Goal: Task Accomplishment & Management: Use online tool/utility

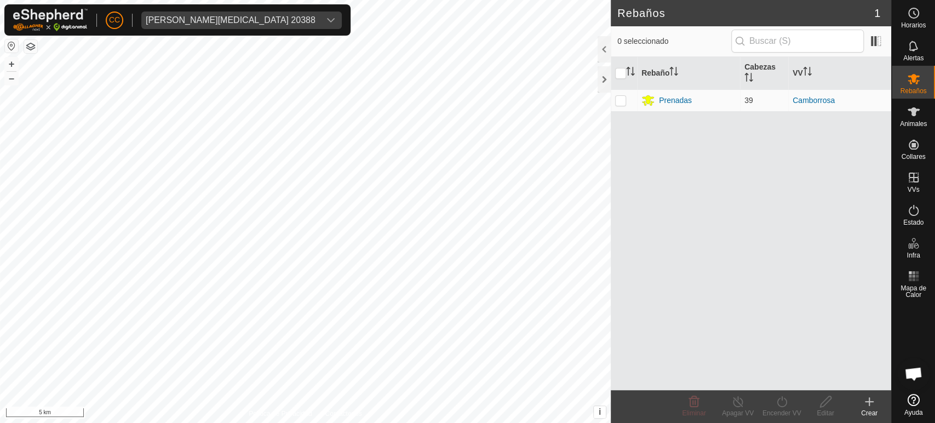
click at [209, 9] on div "CC [PERSON_NAME][MEDICAL_DATA] 20388" at bounding box center [177, 19] width 346 height 31
click at [211, 16] on div "[PERSON_NAME][MEDICAL_DATA] 20388" at bounding box center [231, 20] width 170 height 9
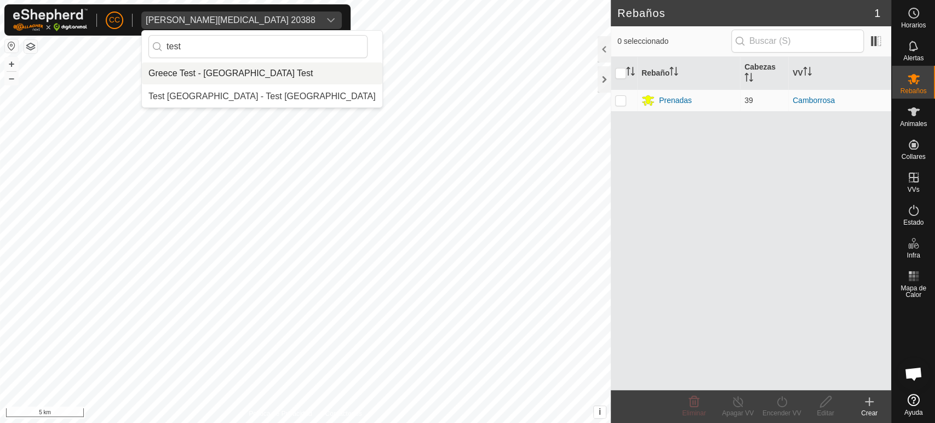
type input "test"
click at [215, 77] on li "Greece Test - [GEOGRAPHIC_DATA] Test" at bounding box center [262, 73] width 241 height 22
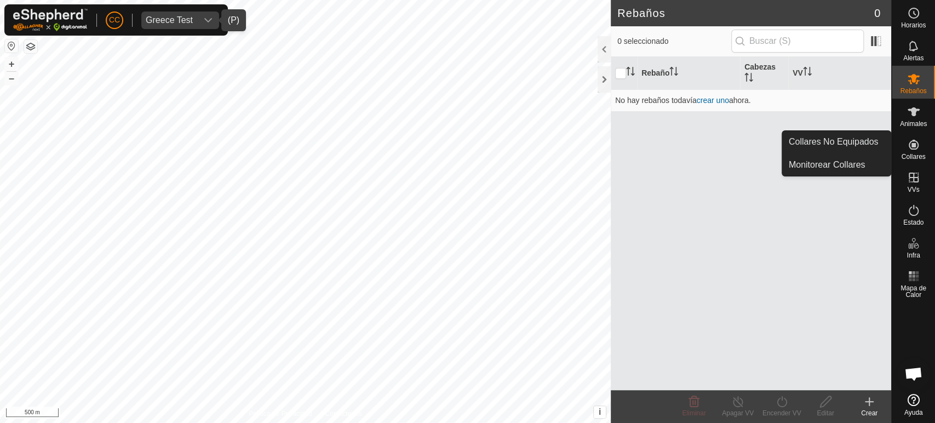
click at [920, 136] on es-neckbands-svg-icon at bounding box center [914, 145] width 20 height 18
click at [863, 135] on link "Collares No Equipados" at bounding box center [836, 142] width 108 height 22
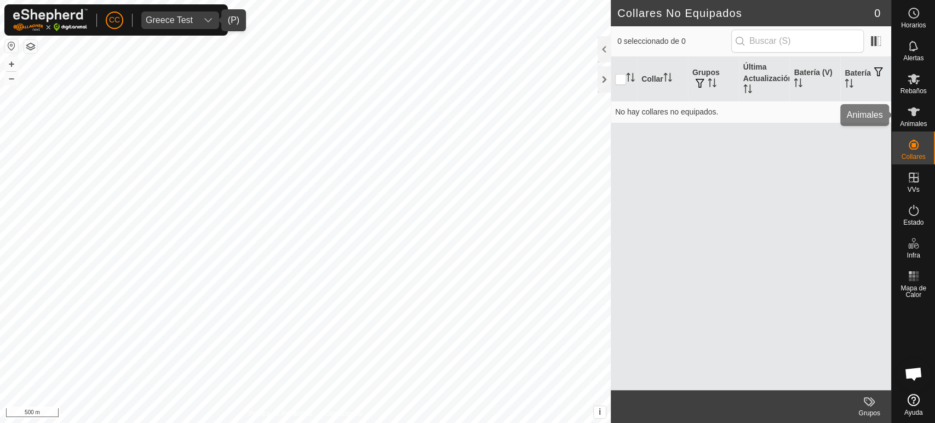
click at [918, 119] on es-animals-svg-icon at bounding box center [914, 112] width 20 height 18
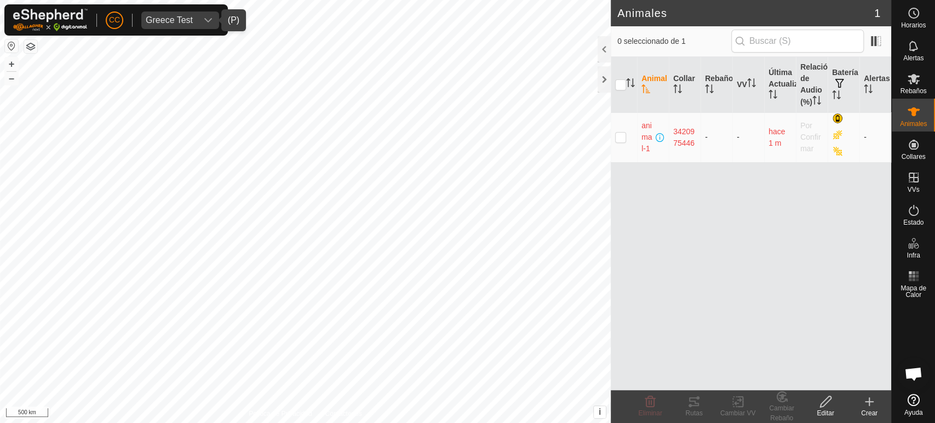
click at [620, 140] on p-checkbox at bounding box center [620, 137] width 11 height 9
checkbox input "true"
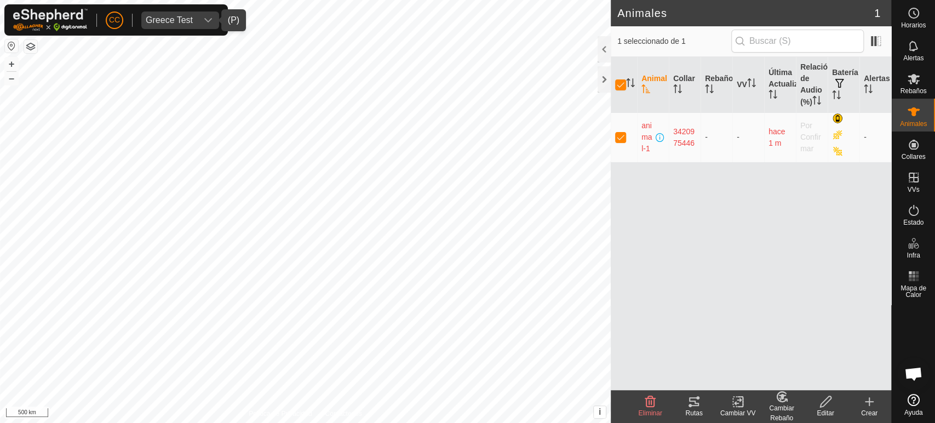
click at [688, 416] on div "Rutas" at bounding box center [694, 413] width 44 height 10
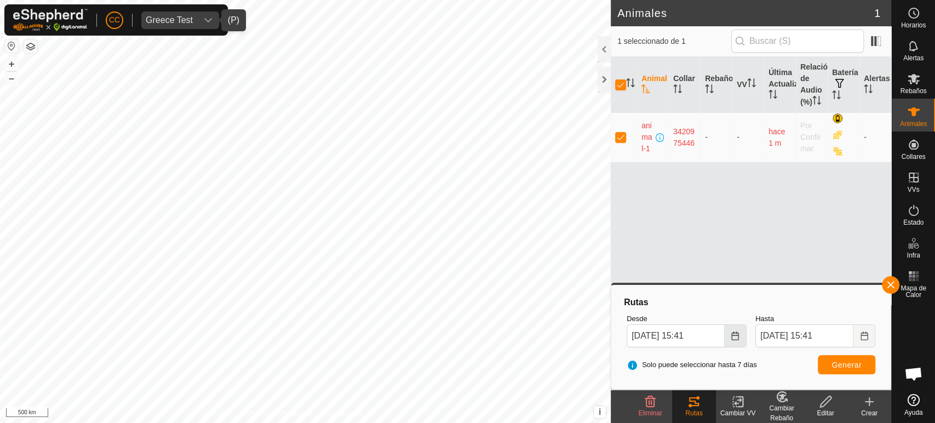
click at [733, 333] on icon "Choose Date" at bounding box center [735, 335] width 9 height 9
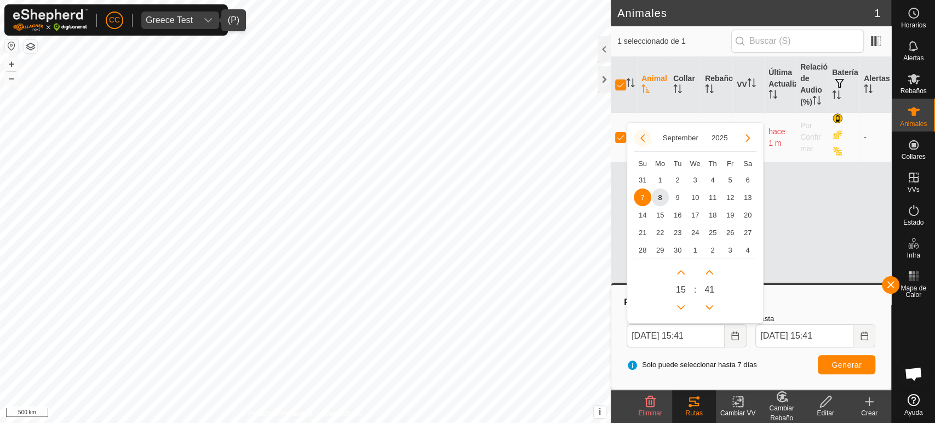
click at [644, 137] on button "Previous Month" at bounding box center [643, 138] width 18 height 18
click at [726, 183] on span "1" at bounding box center [731, 180] width 18 height 18
type input "[DATE] 15:41"
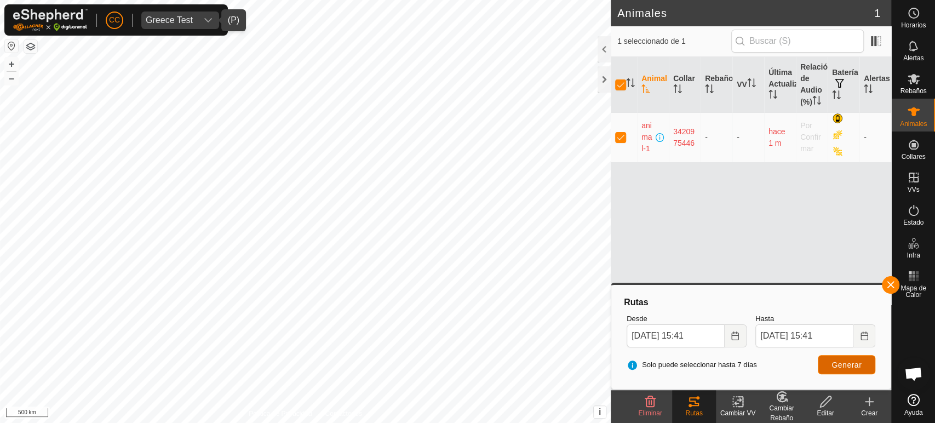
click at [840, 370] on button "Generar" at bounding box center [847, 364] width 58 height 19
